Goal: Task Accomplishment & Management: Manage account settings

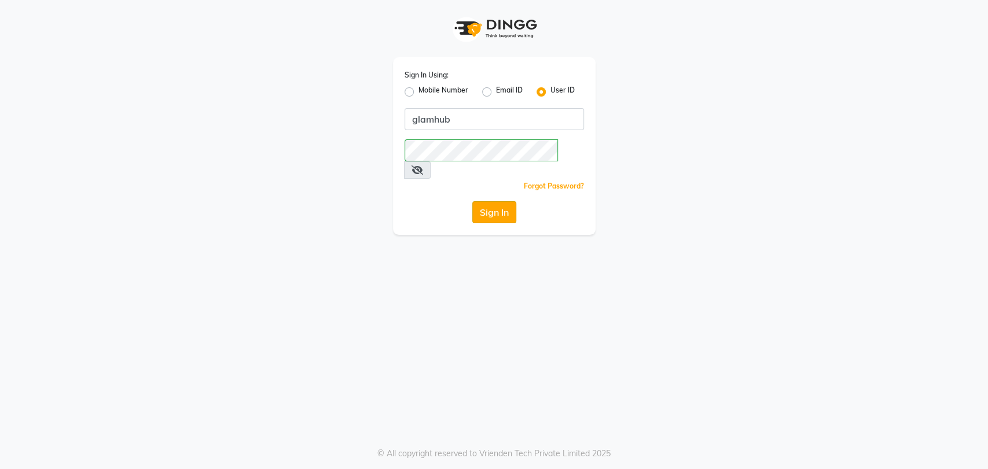
click at [481, 201] on button "Sign In" at bounding box center [494, 212] width 44 height 22
click at [495, 201] on button "Sign In" at bounding box center [494, 212] width 44 height 22
type input "glamhub"
click at [494, 201] on button "Sign In" at bounding box center [494, 212] width 44 height 22
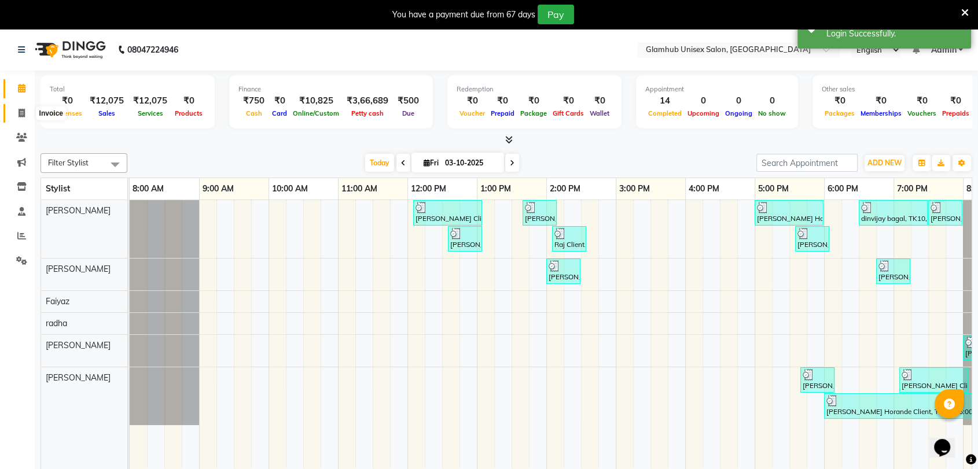
click at [14, 115] on span at bounding box center [22, 113] width 20 height 13
select select "7771"
select select "service"
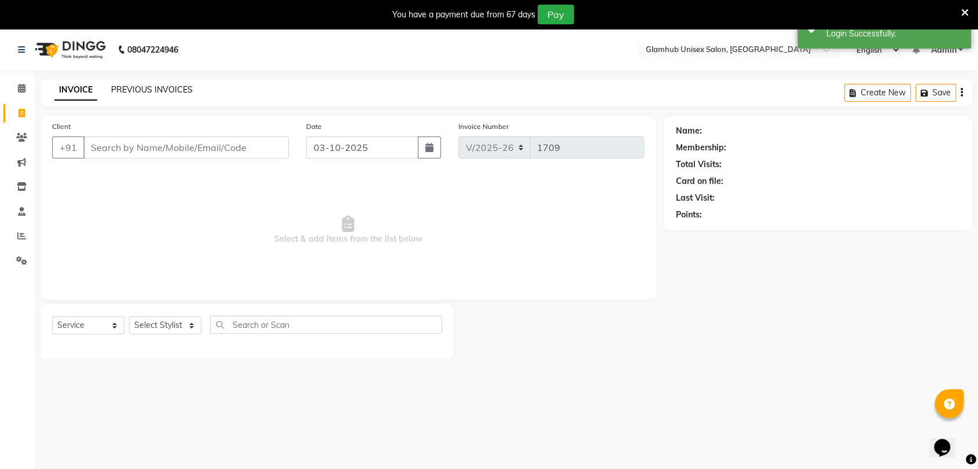
click at [135, 91] on link "PREVIOUS INVOICES" at bounding box center [152, 89] width 82 height 10
